Goal: Information Seeking & Learning: Learn about a topic

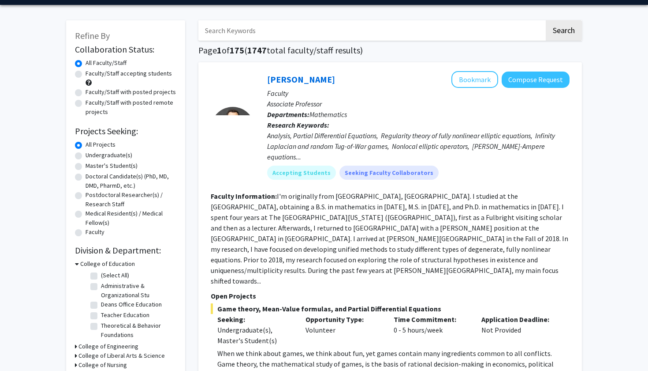
scroll to position [37, 0]
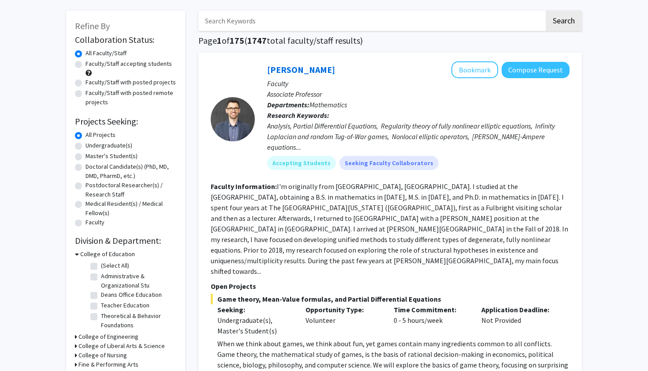
click at [112, 65] on label "Faculty/Staff accepting students" at bounding box center [129, 63] width 86 height 9
click at [91, 65] on input "Faculty/Staff accepting students" at bounding box center [89, 62] width 6 height 6
radio input "true"
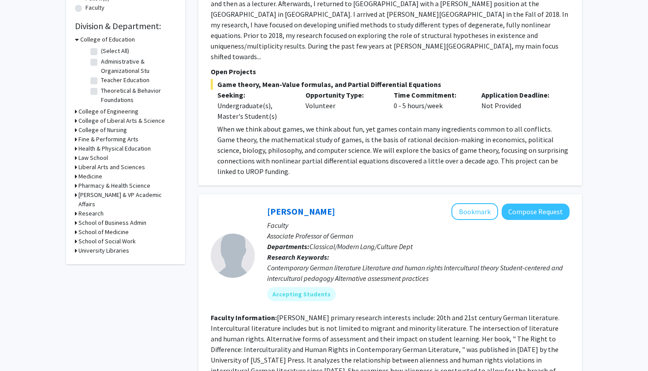
scroll to position [194, 0]
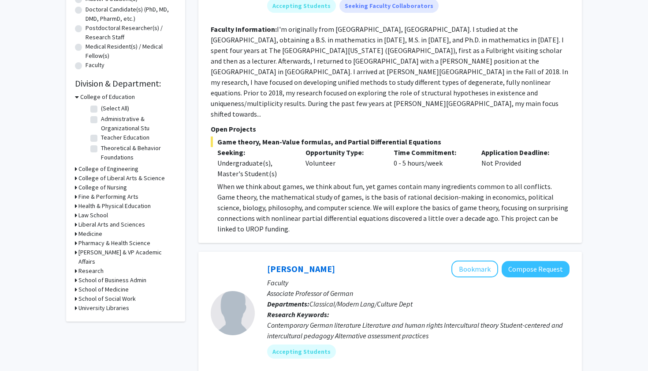
click at [75, 180] on div "Refine By Collaboration Status: Collaboration Status All Faculty/Staff Collabor…" at bounding box center [125, 88] width 119 height 468
click at [77, 179] on icon at bounding box center [76, 177] width 2 height 9
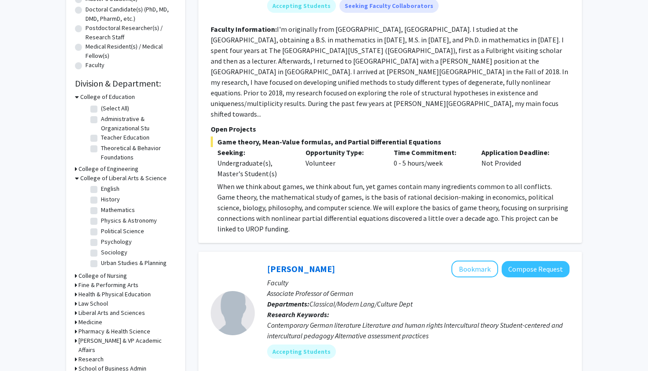
scroll to position [80, 0]
click at [101, 243] on label "Psychology" at bounding box center [116, 241] width 31 height 9
click at [101, 243] on input "Psychology" at bounding box center [104, 240] width 6 height 6
checkbox input "true"
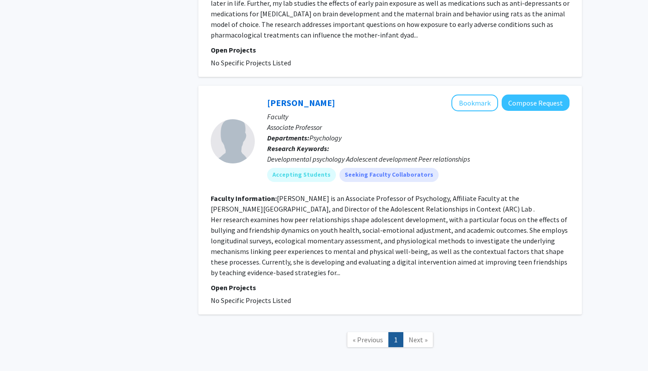
scroll to position [1675, 0]
click at [412, 335] on span "Next »" at bounding box center [418, 339] width 19 height 9
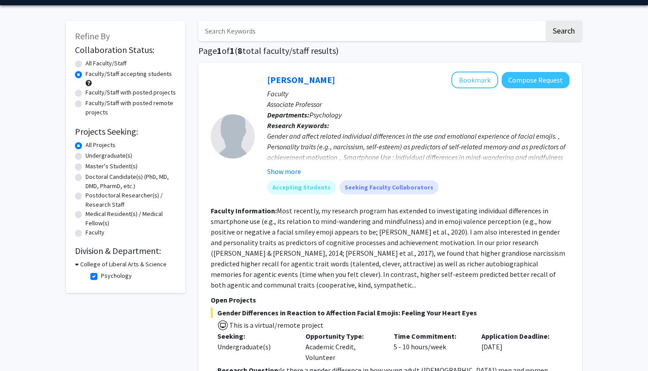
scroll to position [34, 0]
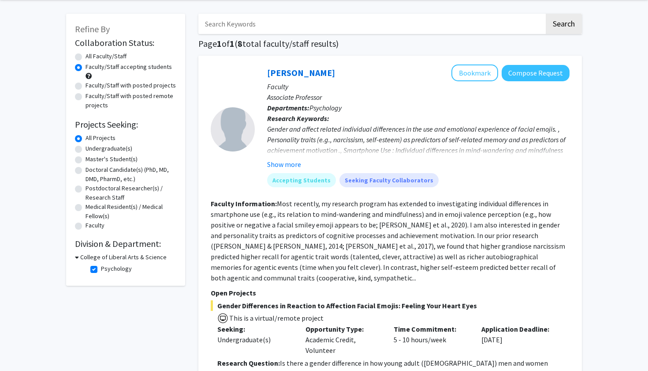
click at [115, 56] on label "All Faculty/Staff" at bounding box center [106, 56] width 41 height 9
click at [91, 56] on input "All Faculty/Staff" at bounding box center [89, 55] width 6 height 6
radio input "true"
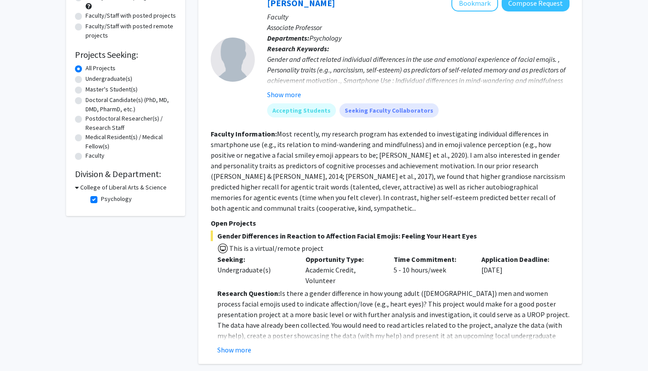
scroll to position [223, 0]
